Goal: Task Accomplishment & Management: Complete application form

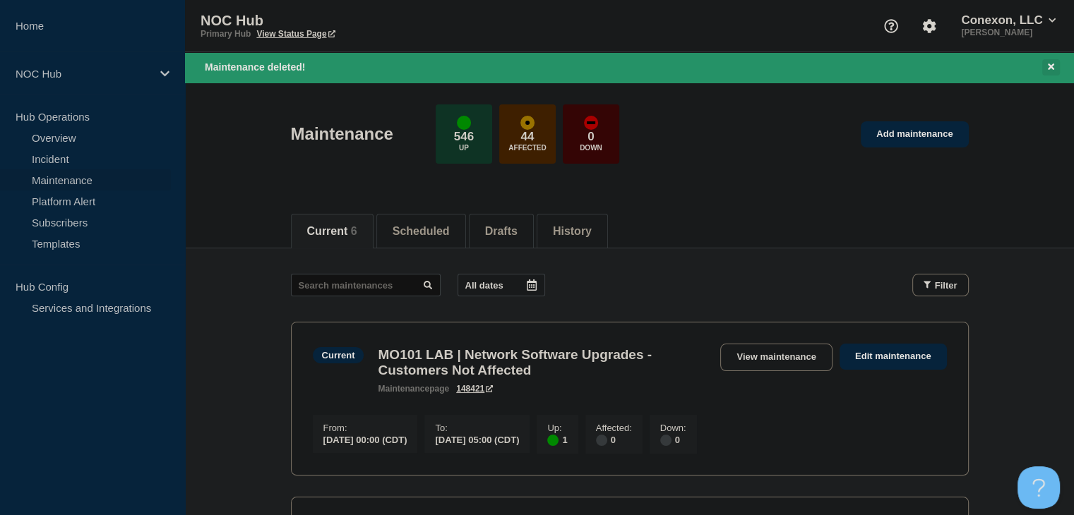
click at [1050, 65] on icon "Close banner" at bounding box center [1051, 67] width 6 height 6
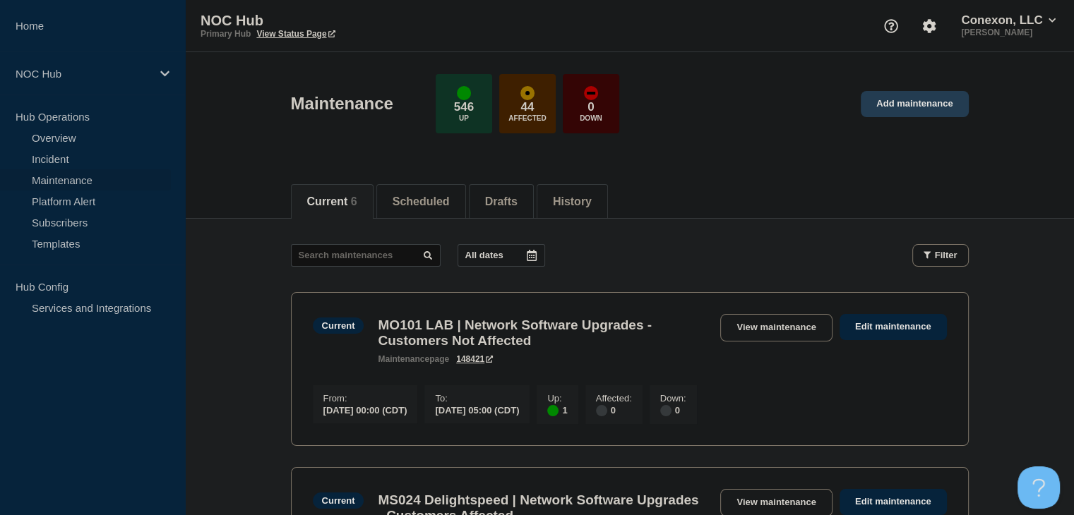
click at [921, 100] on link "Add maintenance" at bounding box center [914, 104] width 107 height 26
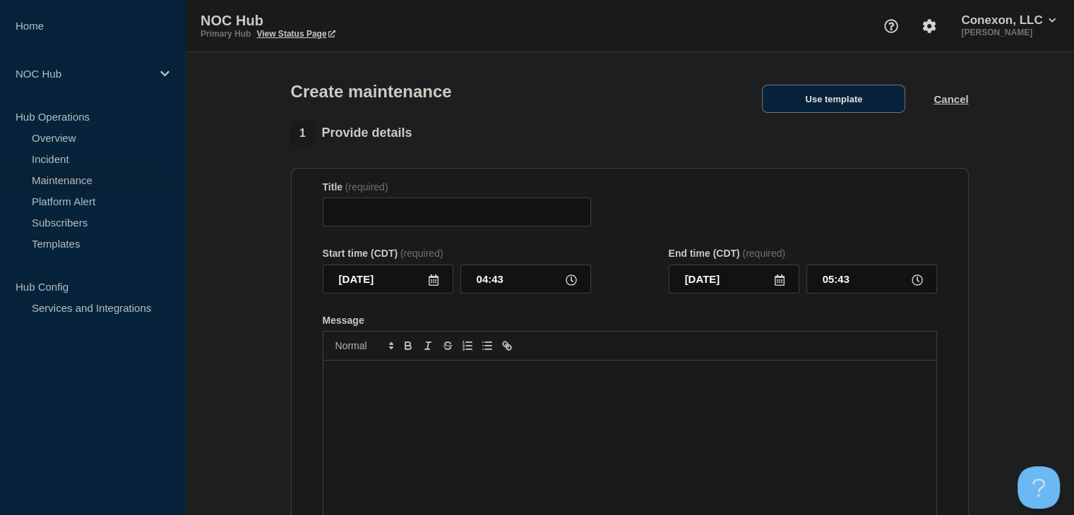
click at [827, 110] on button "Use template" at bounding box center [833, 99] width 143 height 28
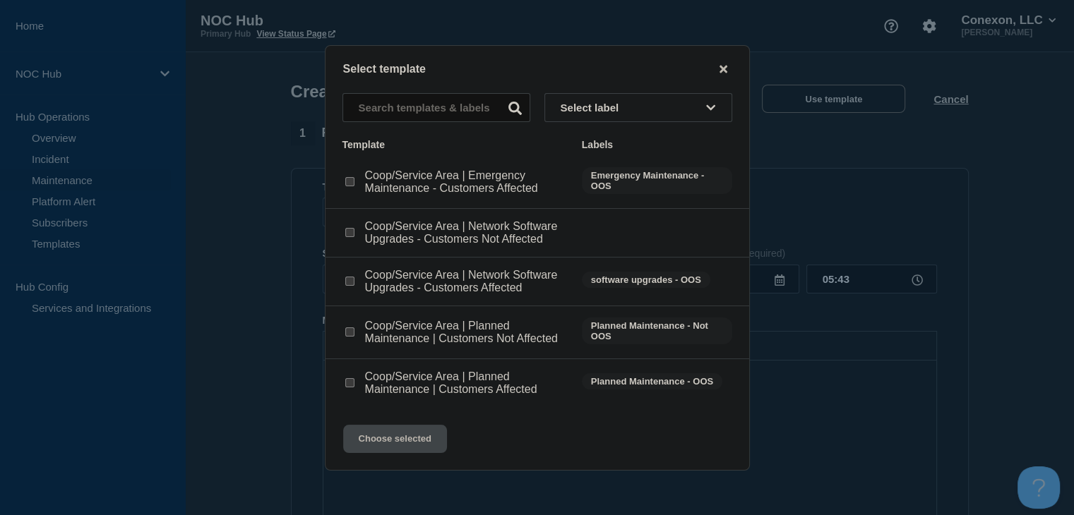
click at [348, 331] on input "Coop/Service Area | Planned Maintenance | Customers Not Affected checkbox" at bounding box center [349, 332] width 9 height 9
checkbox input "true"
click at [413, 431] on button "Choose selected" at bounding box center [395, 439] width 104 height 28
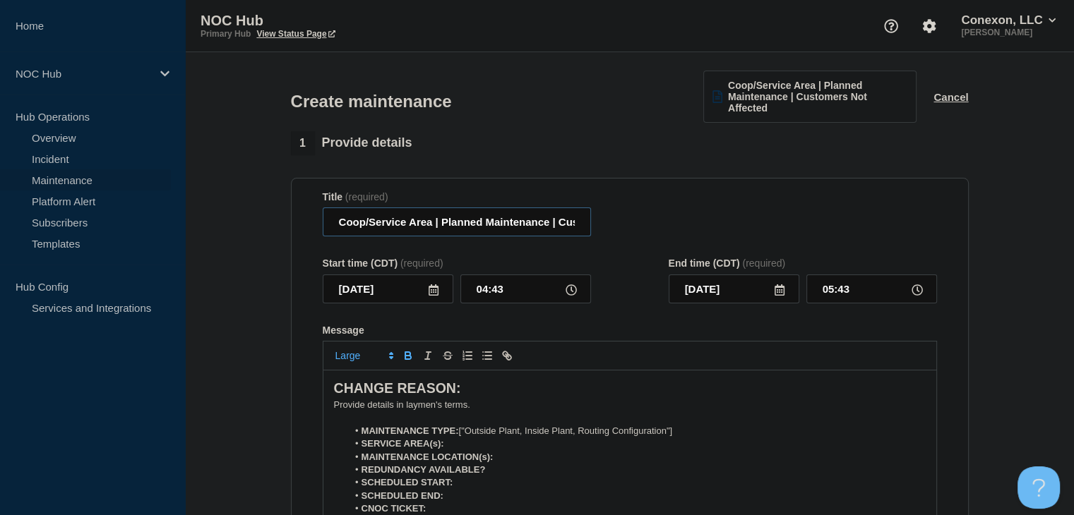
drag, startPoint x: 431, startPoint y: 224, endPoint x: 323, endPoint y: 225, distance: 108.0
click at [323, 225] on input "Coop/Service Area | Planned Maintenance | Customers Not Affected" at bounding box center [457, 222] width 268 height 29
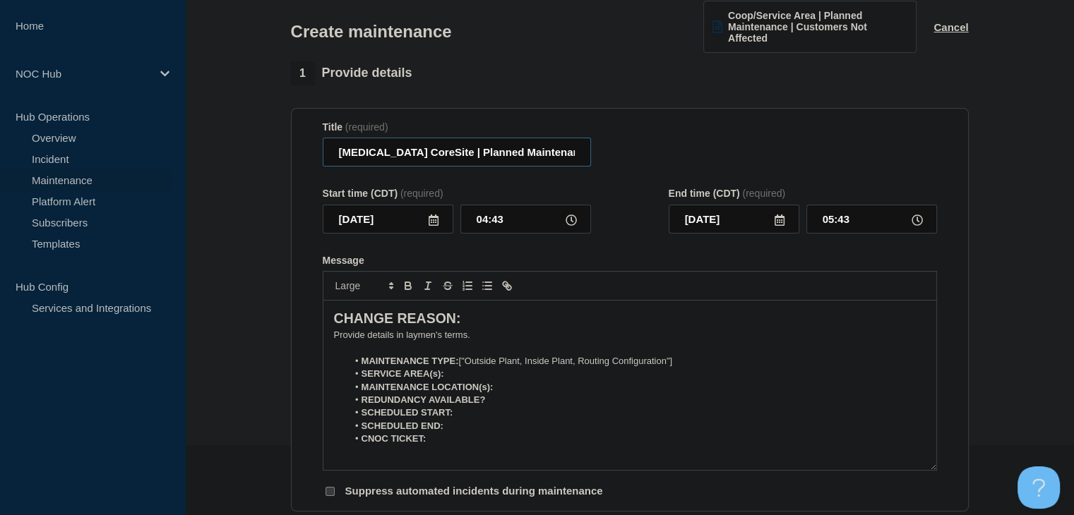
scroll to position [141, 0]
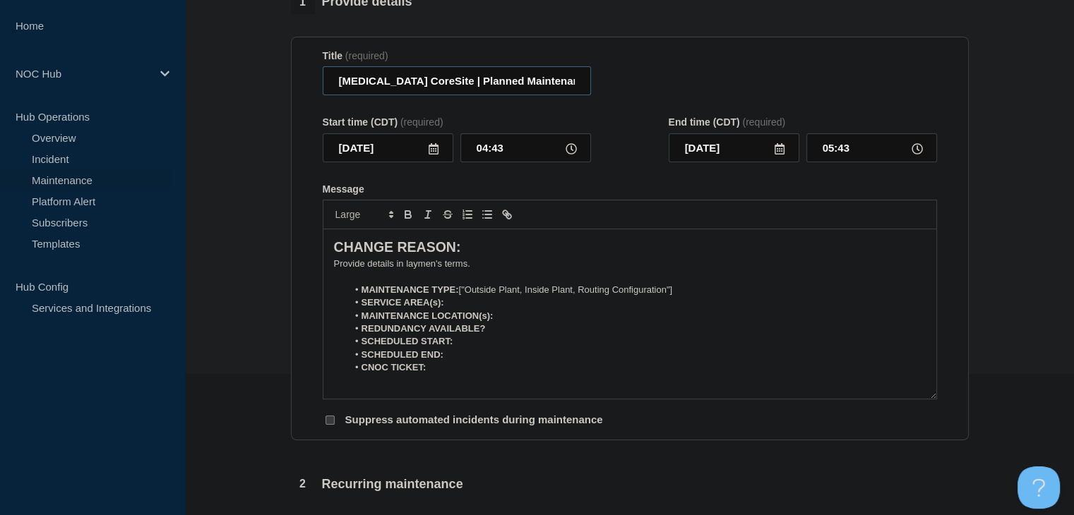
type input "[MEDICAL_DATA] CoreSite | Planned Maintenance | Customers Not Affected"
click at [514, 151] on input "04:43" at bounding box center [525, 147] width 131 height 29
type input "23:00"
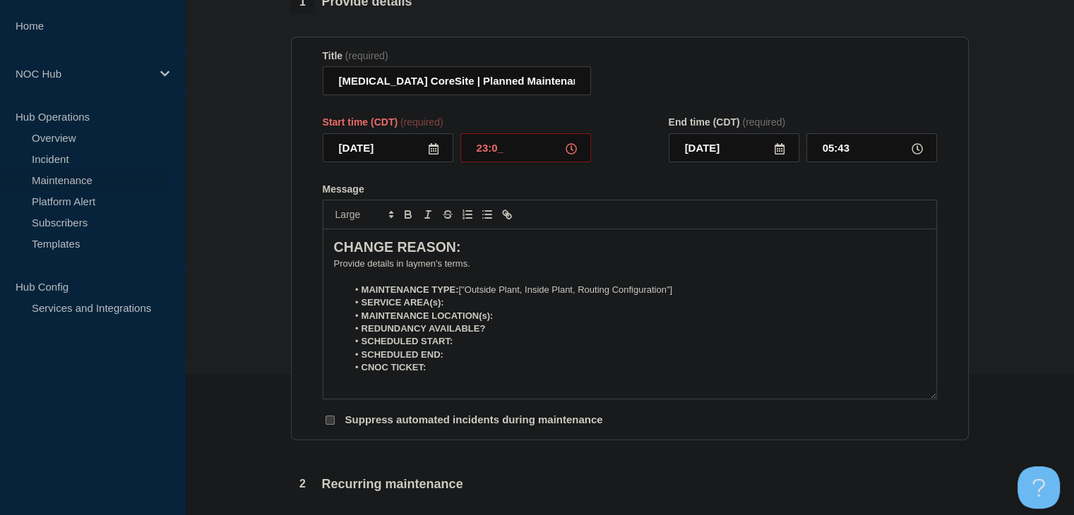
type input "[DATE]"
click at [847, 156] on input "00:00" at bounding box center [871, 147] width 131 height 29
type input "05:00"
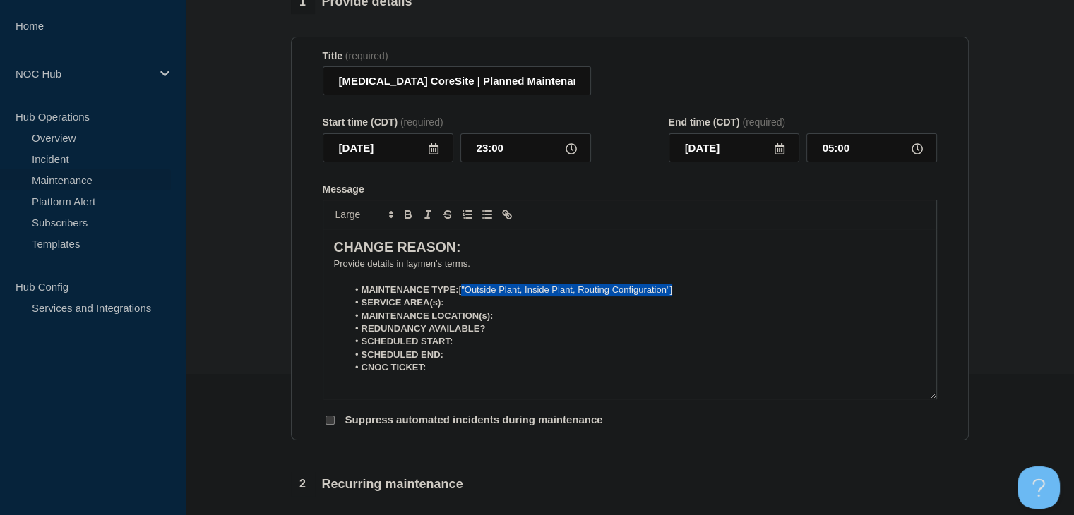
drag, startPoint x: 687, startPoint y: 292, endPoint x: 462, endPoint y: 296, distance: 224.5
click at [462, 296] on li "MAINTENANCE TYPE: ["Outside Plant, Inside Plant, Routing Configuration"]" at bounding box center [636, 290] width 578 height 13
drag, startPoint x: 532, startPoint y: 292, endPoint x: 462, endPoint y: 294, distance: 69.9
click at [462, 294] on li "MAINTENANCE TYPE: Third-party" at bounding box center [636, 290] width 578 height 13
click at [411, 215] on icon "Toggle bold text" at bounding box center [408, 214] width 13 height 13
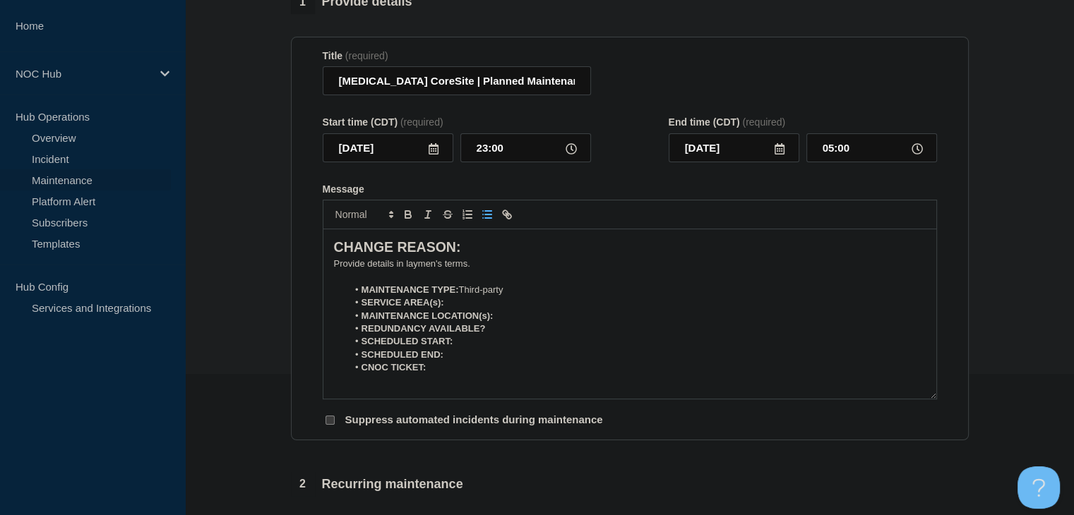
click at [472, 311] on li "MAINTENANCE LOCATION(s):" at bounding box center [636, 316] width 578 height 13
click at [467, 304] on li "SERVICE AREA(s):" at bounding box center [636, 302] width 578 height 13
click at [409, 213] on icon "Toggle bold text" at bounding box center [408, 214] width 13 height 13
click at [500, 311] on li "MAINTENANCE LOCATION(s):" at bounding box center [636, 316] width 578 height 13
click at [407, 220] on icon "Toggle bold text" at bounding box center [408, 214] width 13 height 13
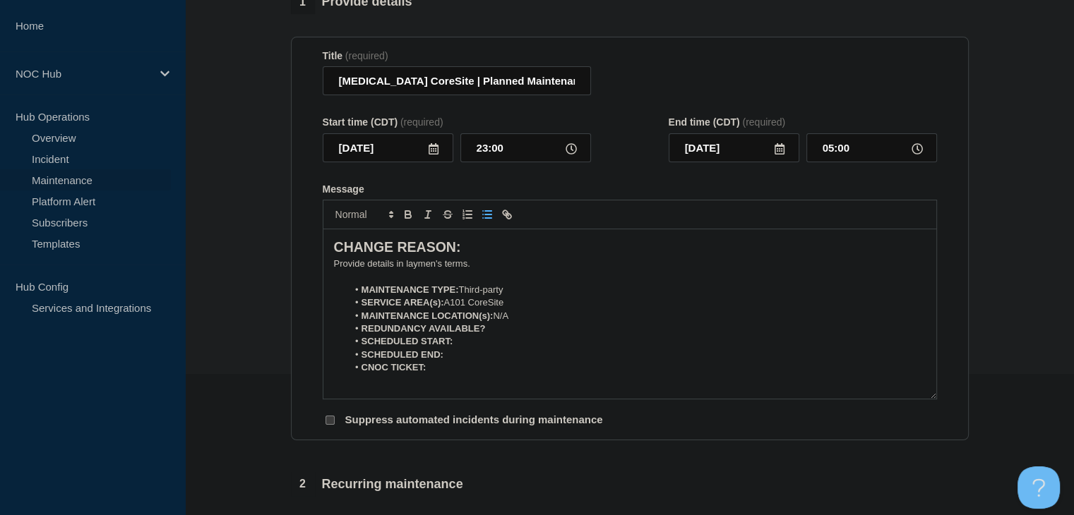
click at [525, 332] on li "REDUNDANCY AVAILABLE?" at bounding box center [636, 329] width 578 height 13
click at [413, 221] on icon "Toggle bold text" at bounding box center [408, 214] width 13 height 13
click at [525, 340] on li "SCHEDULED START:" at bounding box center [636, 341] width 578 height 13
click at [405, 218] on icon "Toggle bold text" at bounding box center [408, 217] width 6 height 4
click at [406, 218] on icon "Toggle bold text" at bounding box center [408, 217] width 6 height 4
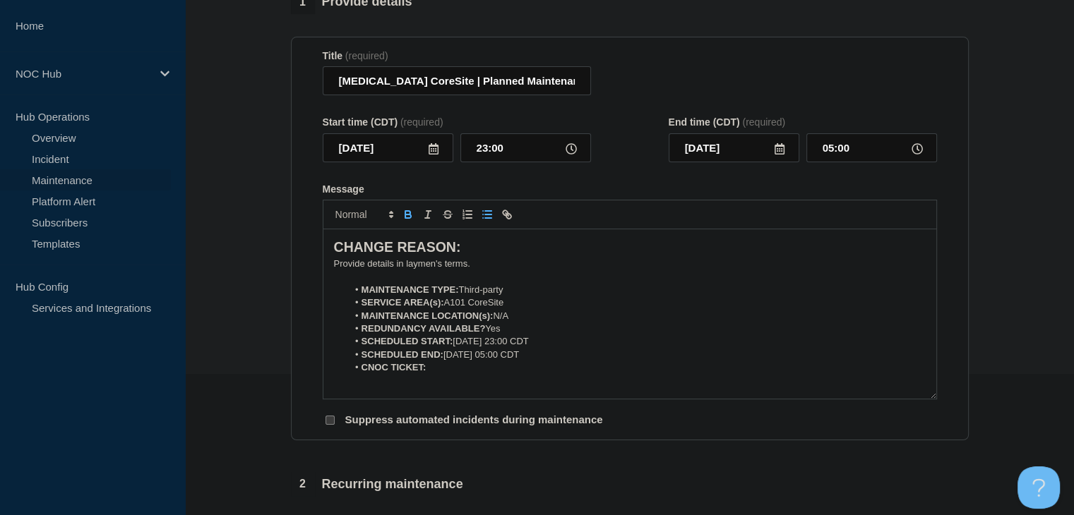
click at [402, 223] on button "Toggle bold text" at bounding box center [408, 214] width 20 height 17
click at [446, 267] on p "﻿Provide details in laymen's terms." at bounding box center [630, 264] width 592 height 13
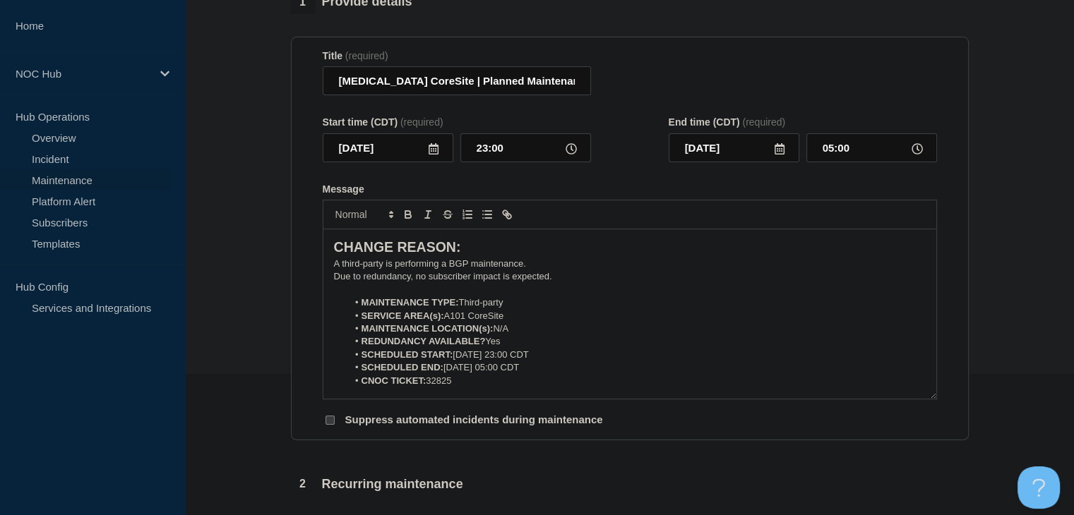
scroll to position [353, 0]
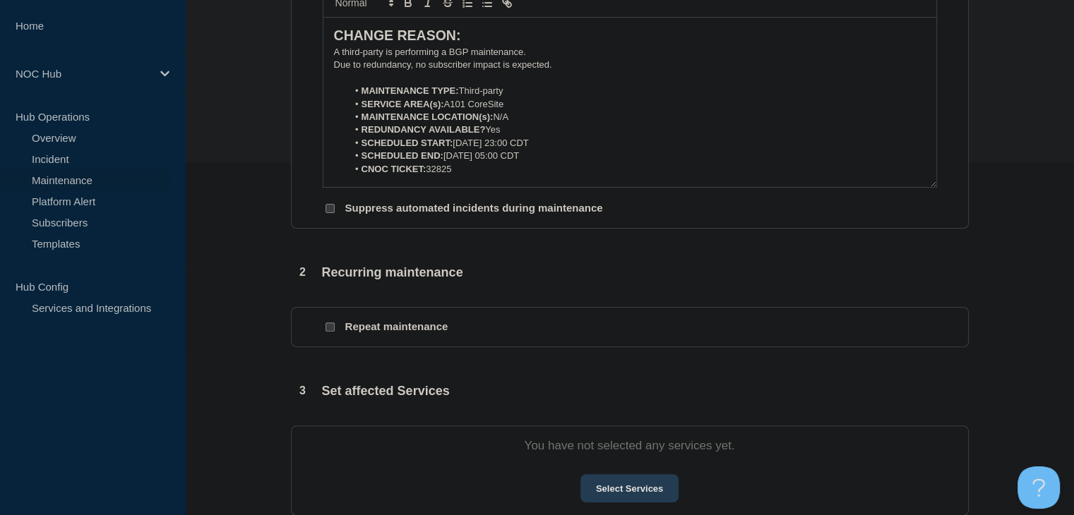
click at [637, 481] on button "Select Services" at bounding box center [629, 488] width 98 height 28
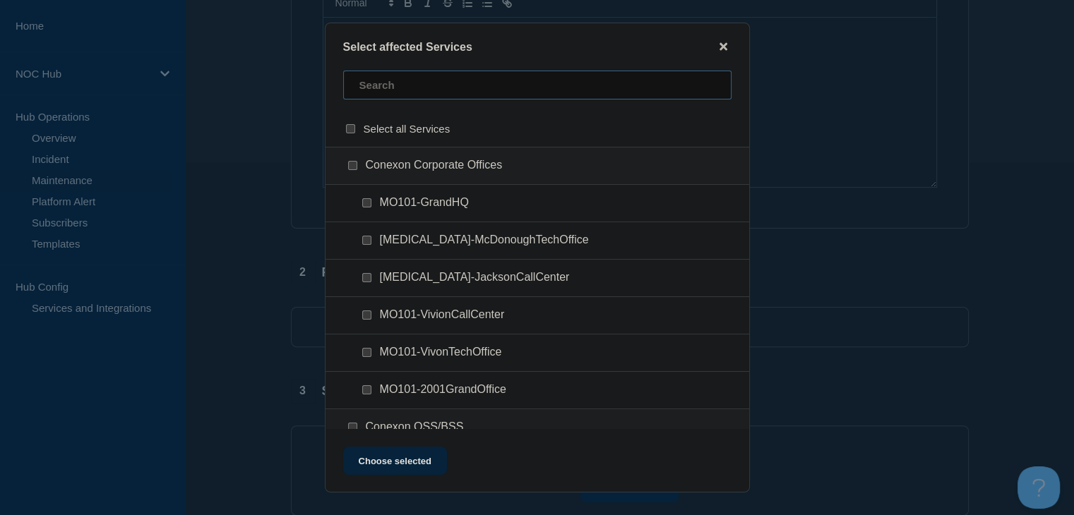
click at [412, 88] on input "text" at bounding box center [537, 85] width 388 height 29
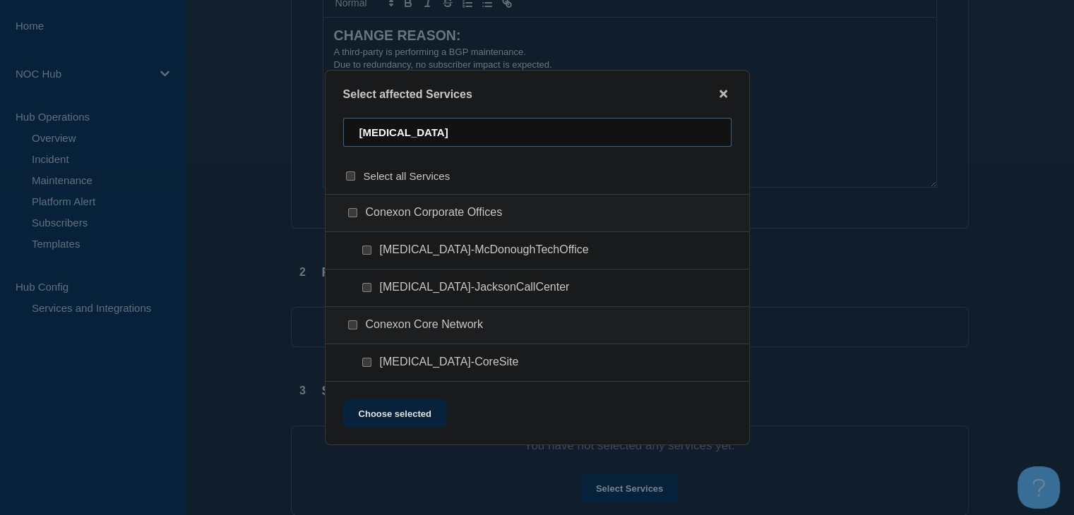
type input "[MEDICAL_DATA]"
click at [412, 108] on div "Select affected Services [MEDICAL_DATA] Select all Services Conexon Corporate O…" at bounding box center [537, 258] width 425 height 376
click at [367, 364] on input "GA101-CoreSite checkbox" at bounding box center [366, 362] width 9 height 9
checkbox input "true"
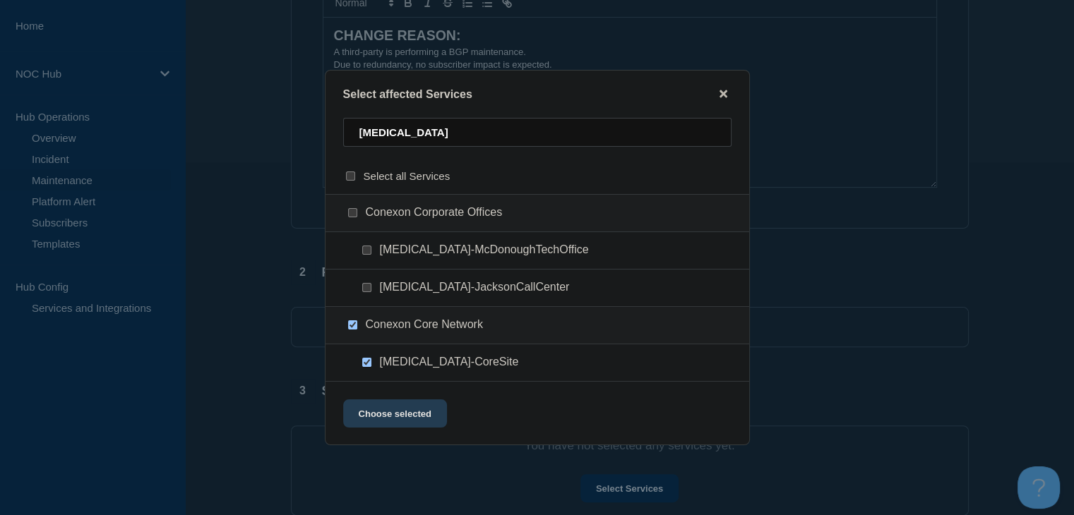
click at [385, 402] on button "Choose selected" at bounding box center [395, 414] width 104 height 28
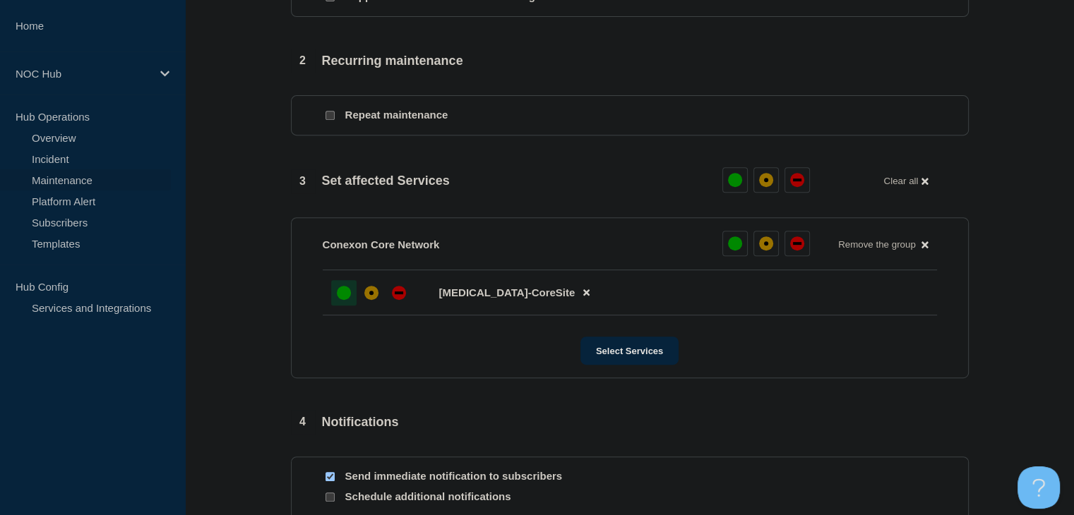
click at [350, 298] on div at bounding box center [343, 292] width 25 height 25
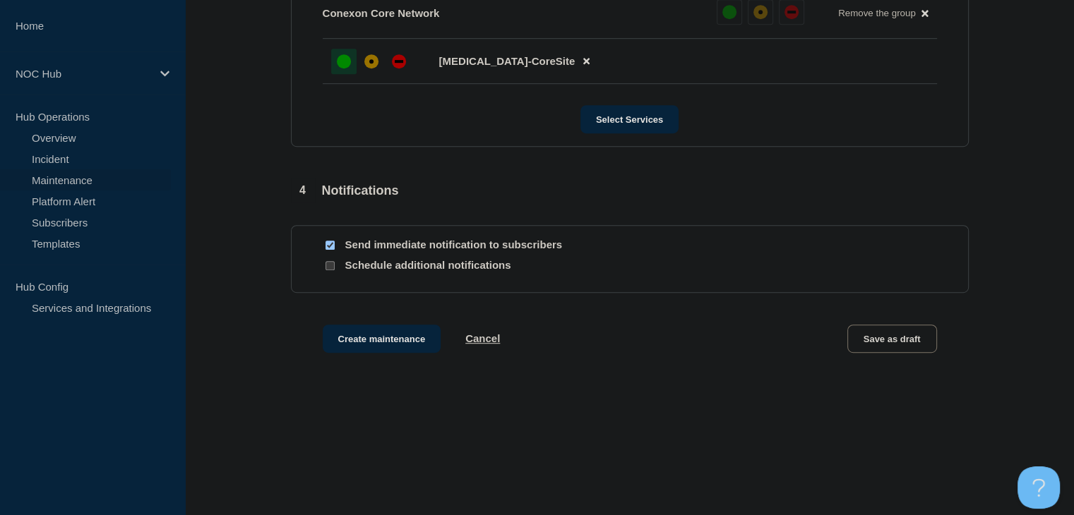
click at [330, 245] on input "Send immediate notification to subscribers" at bounding box center [329, 245] width 9 height 9
checkbox input "false"
click at [373, 337] on button "Create maintenance" at bounding box center [382, 339] width 119 height 28
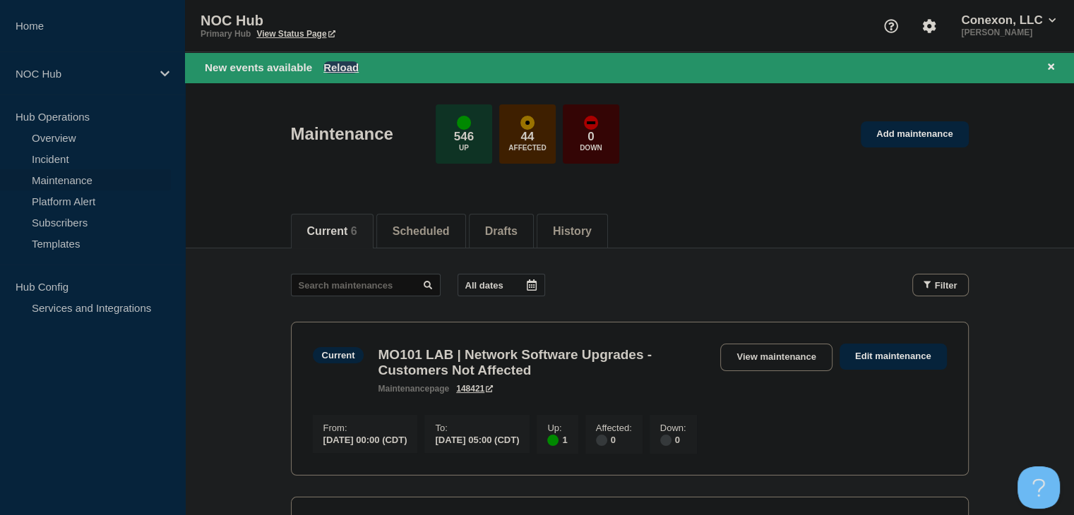
click at [338, 63] on button "Reload" at bounding box center [340, 67] width 35 height 12
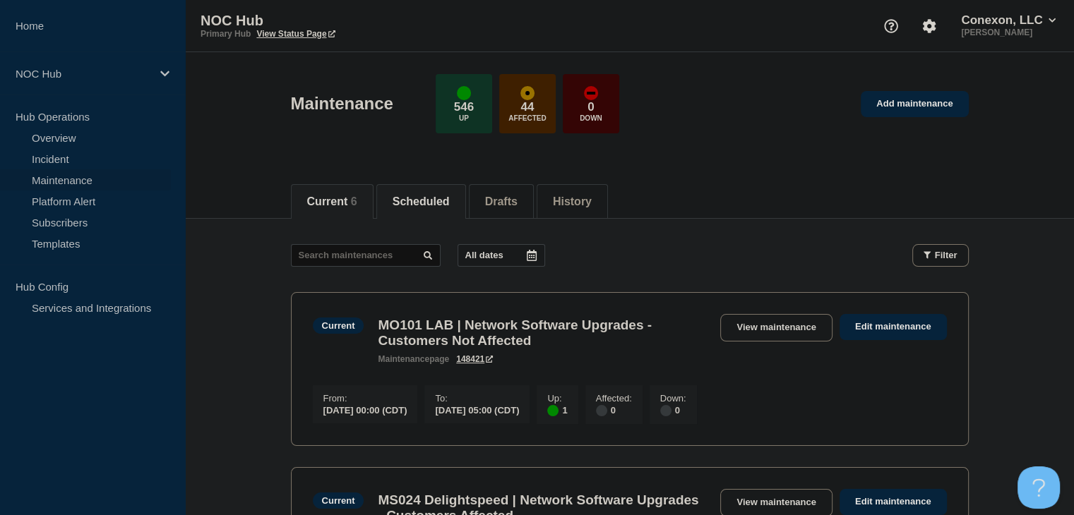
click at [421, 203] on button "Scheduled" at bounding box center [421, 202] width 57 height 13
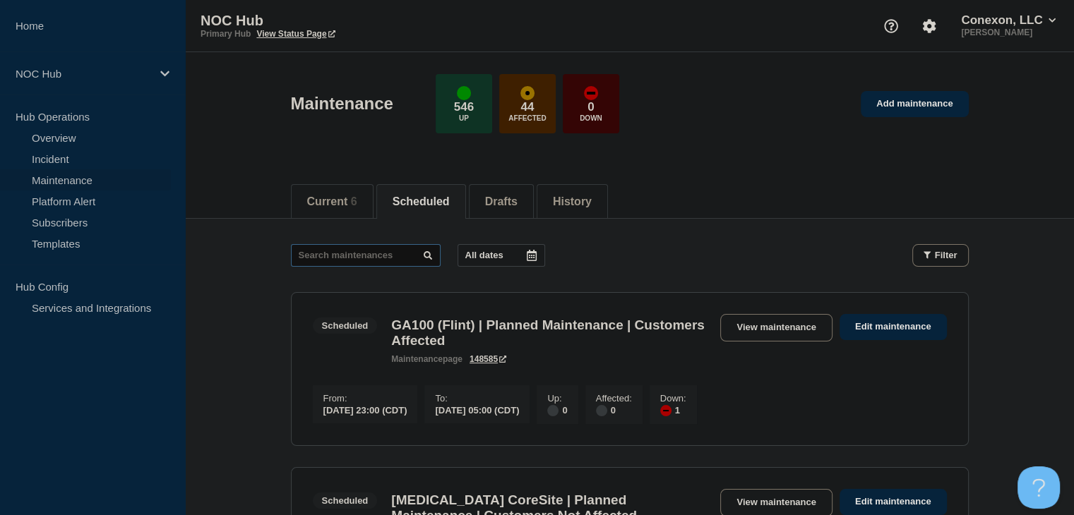
click at [352, 255] on input "text" at bounding box center [366, 255] width 150 height 23
type input "32825"
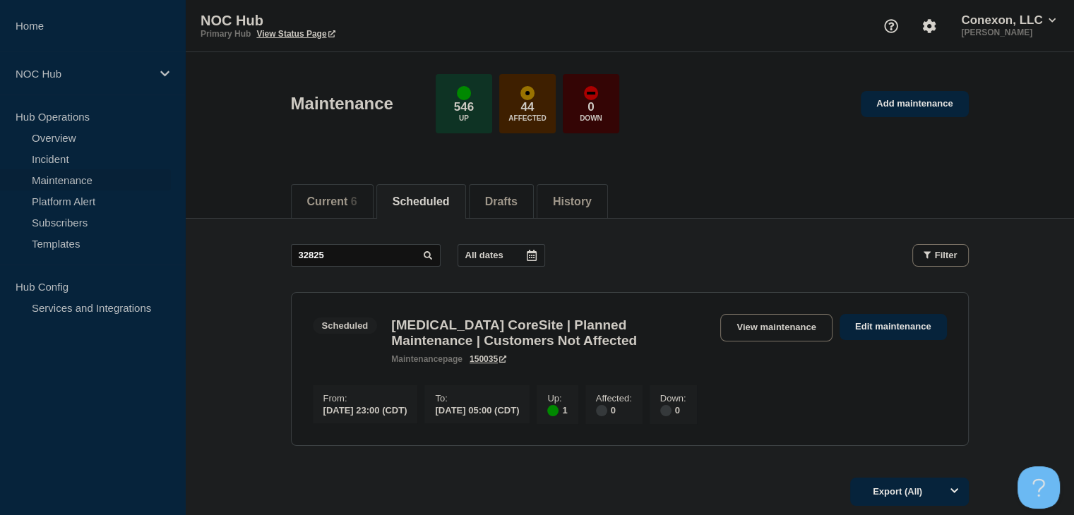
click at [757, 312] on section "Scheduled [MEDICAL_DATA] CoreSite | Planned Maintenance | Customers Not Affecte…" at bounding box center [630, 369] width 678 height 154
drag, startPoint x: 758, startPoint y: 318, endPoint x: 748, endPoint y: 311, distance: 12.1
click at [758, 318] on link "View maintenance" at bounding box center [776, 328] width 112 height 28
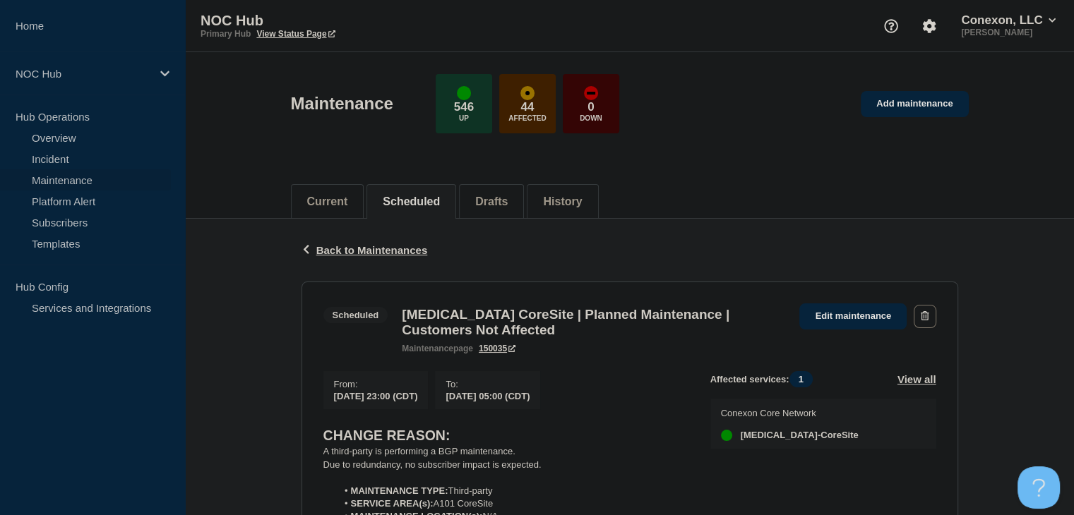
click at [272, 4] on div "NOC Hub Primary Hub View Status Page Conexon, LLC [PERSON_NAME]" at bounding box center [629, 26] width 889 height 52
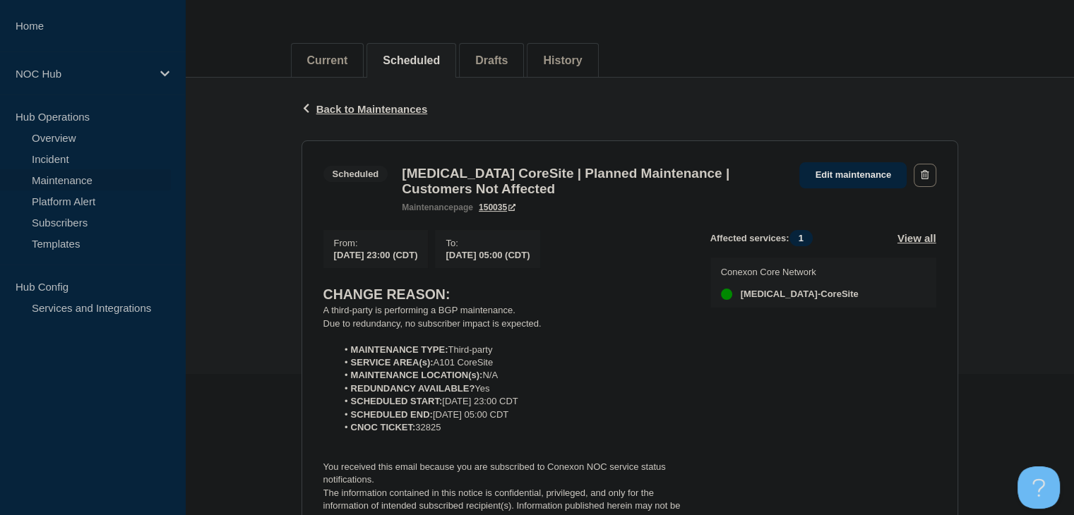
scroll to position [282, 0]
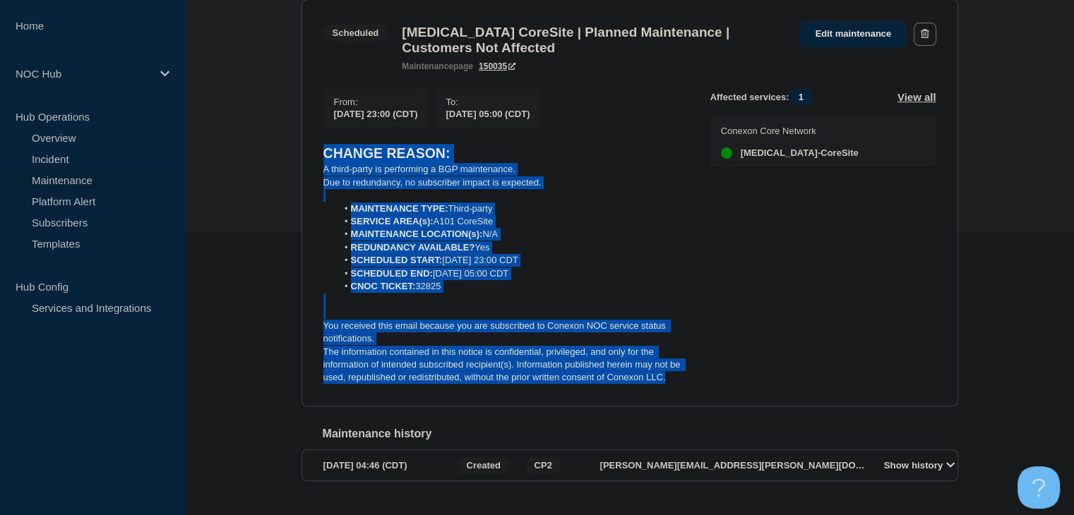
drag, startPoint x: 679, startPoint y: 388, endPoint x: 302, endPoint y: 169, distance: 435.5
click at [302, 169] on section "Scheduled [MEDICAL_DATA] CoreSite | Planned Maintenance | Customers Not Affecte…" at bounding box center [629, 202] width 657 height 407
copy div "CHANGE REASON: A third-party is performing a BGP maintenance. Due to redundancy…"
click at [61, 158] on link "Incident" at bounding box center [85, 158] width 171 height 21
